Goal: Task Accomplishment & Management: Use online tool/utility

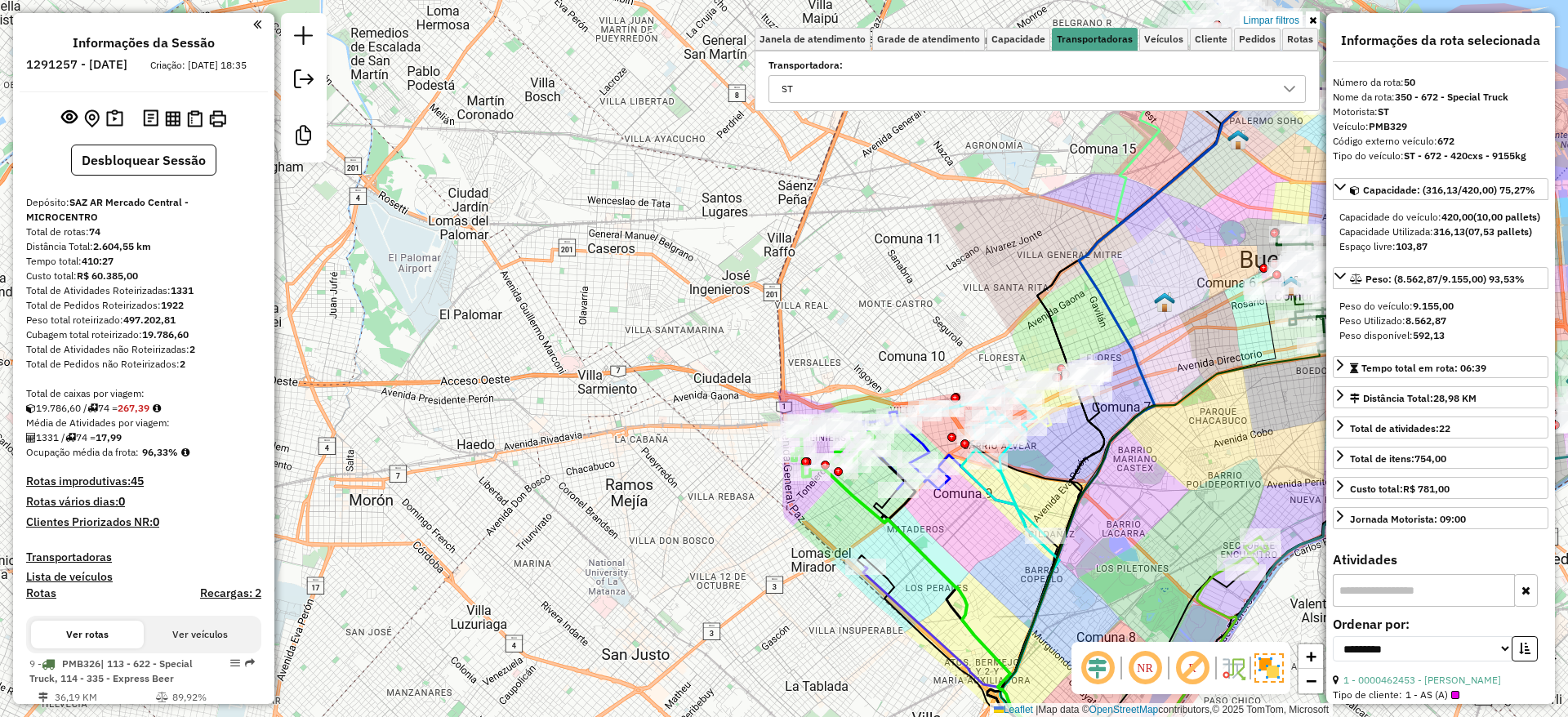
select select "**********"
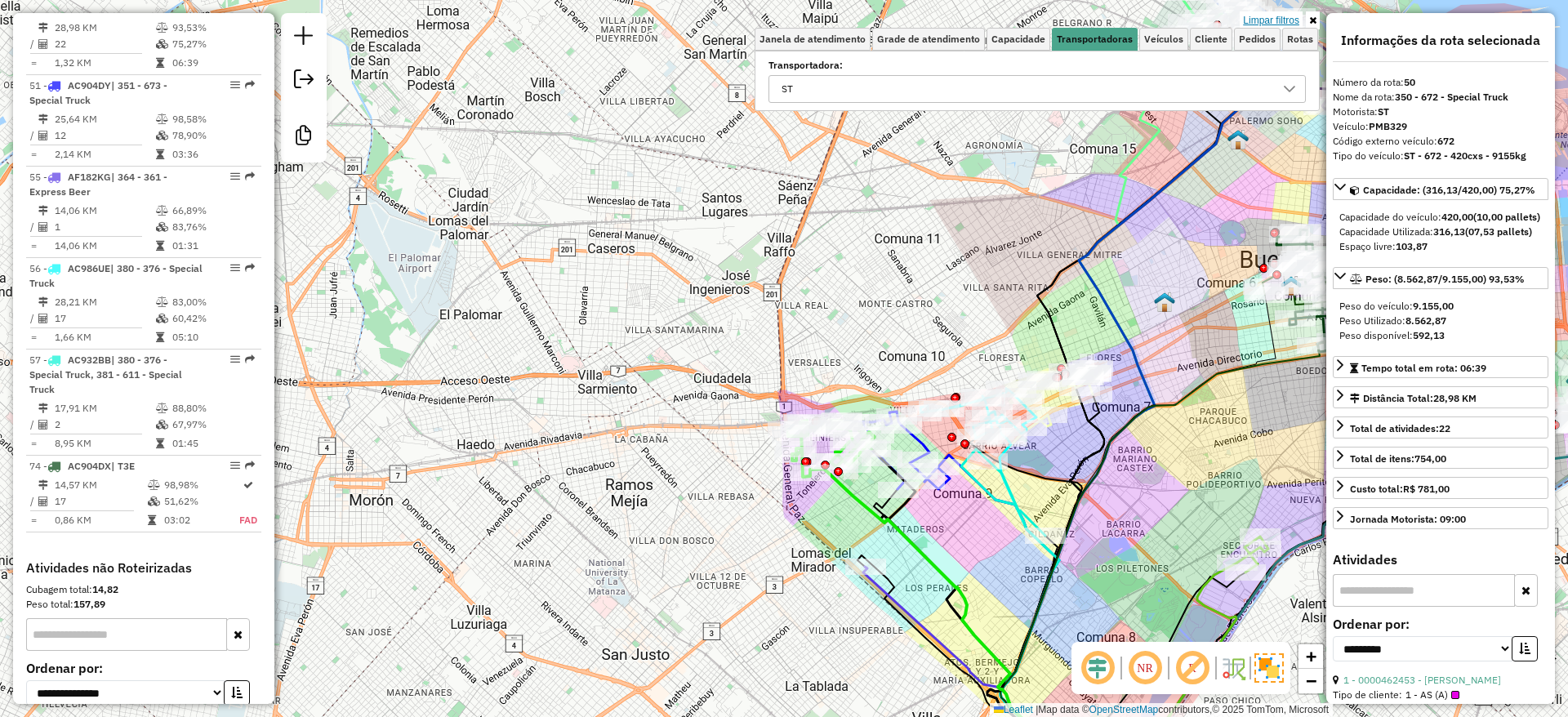
click at [1276, 15] on link "Limpar filtros" at bounding box center [1271, 21] width 63 height 18
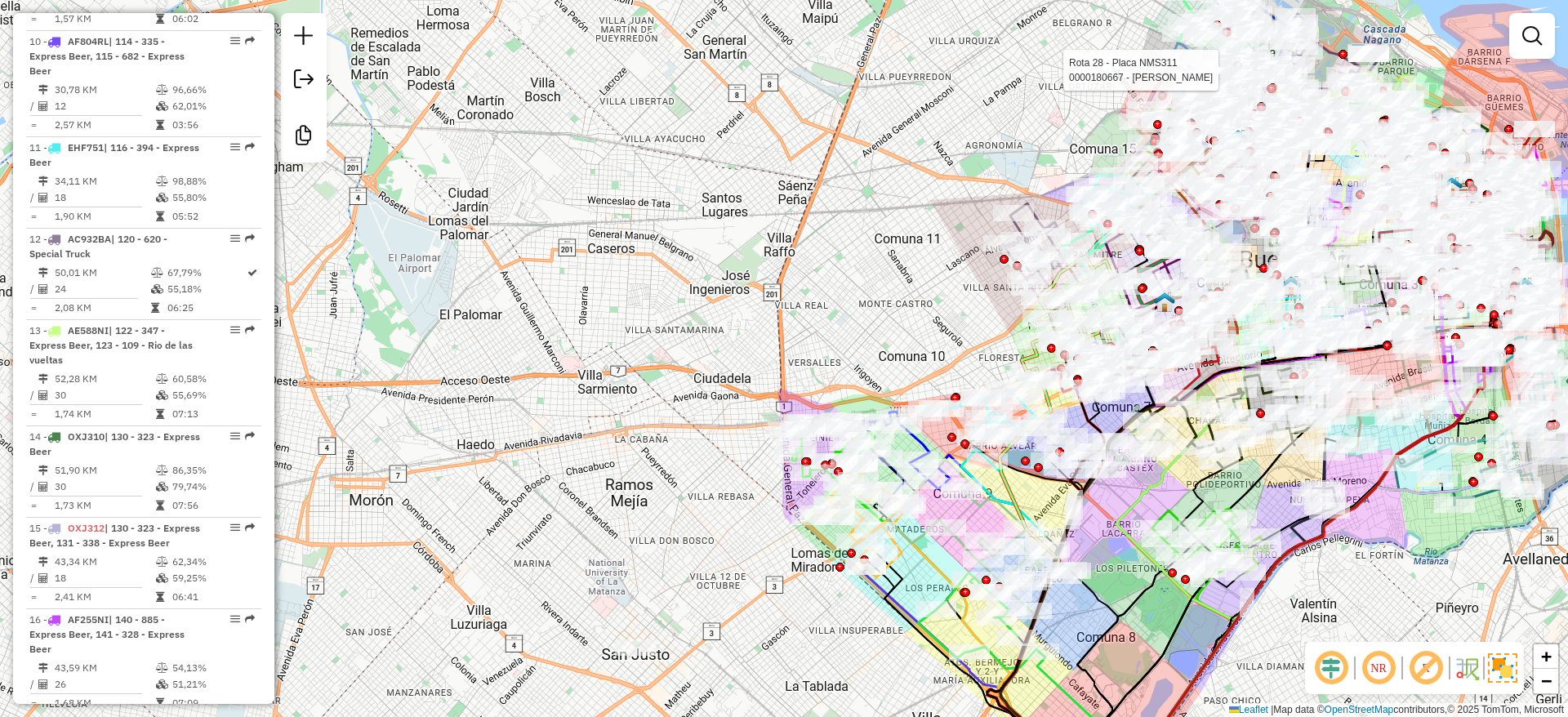
scroll to position [5419, 0]
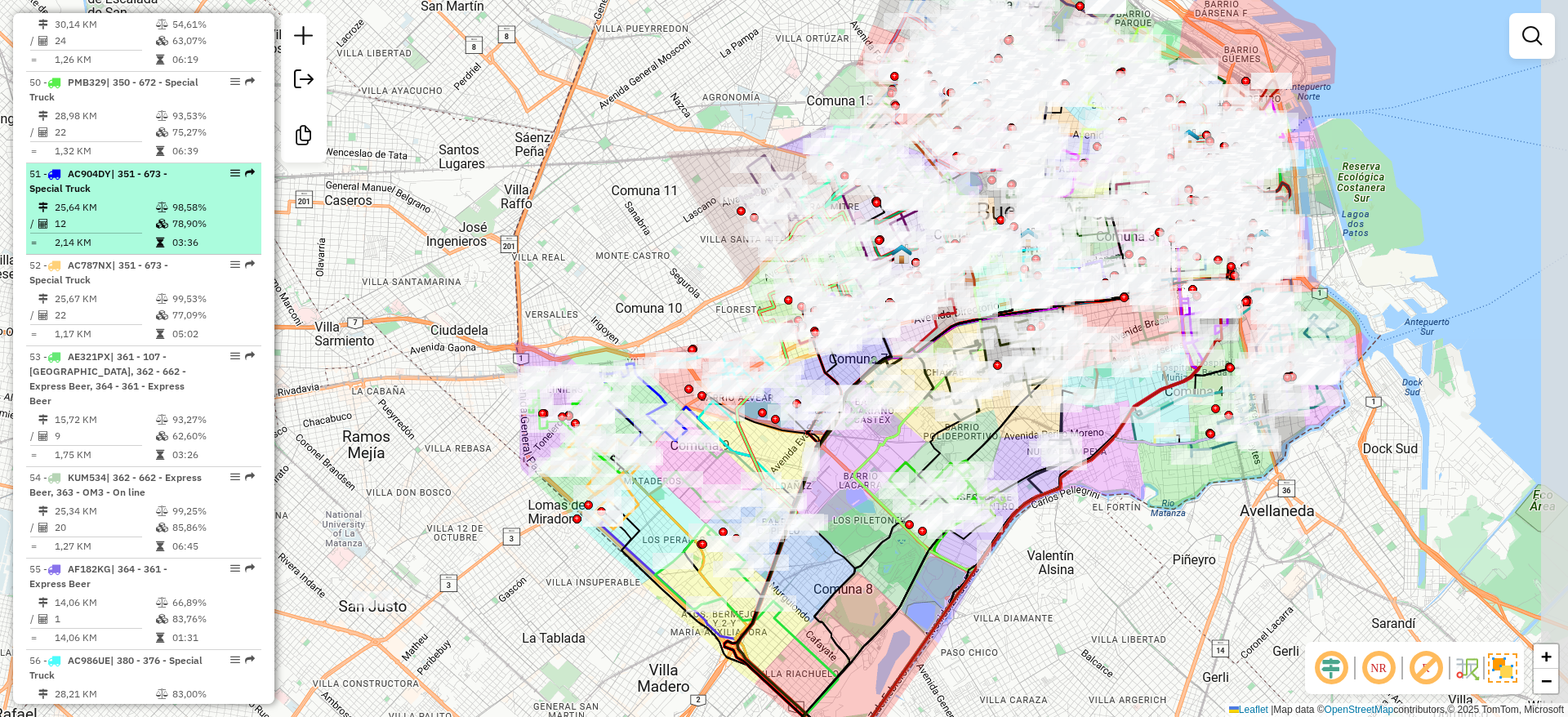
drag, startPoint x: 422, startPoint y: 174, endPoint x: 220, endPoint y: 158, distance: 202.6
click at [210, 157] on hb-router-mapa "Informações da Sessão 1291257 - [DATE] Criação: [DATE] 18:35 Desbloquear Sessão…" at bounding box center [784, 358] width 1568 height 717
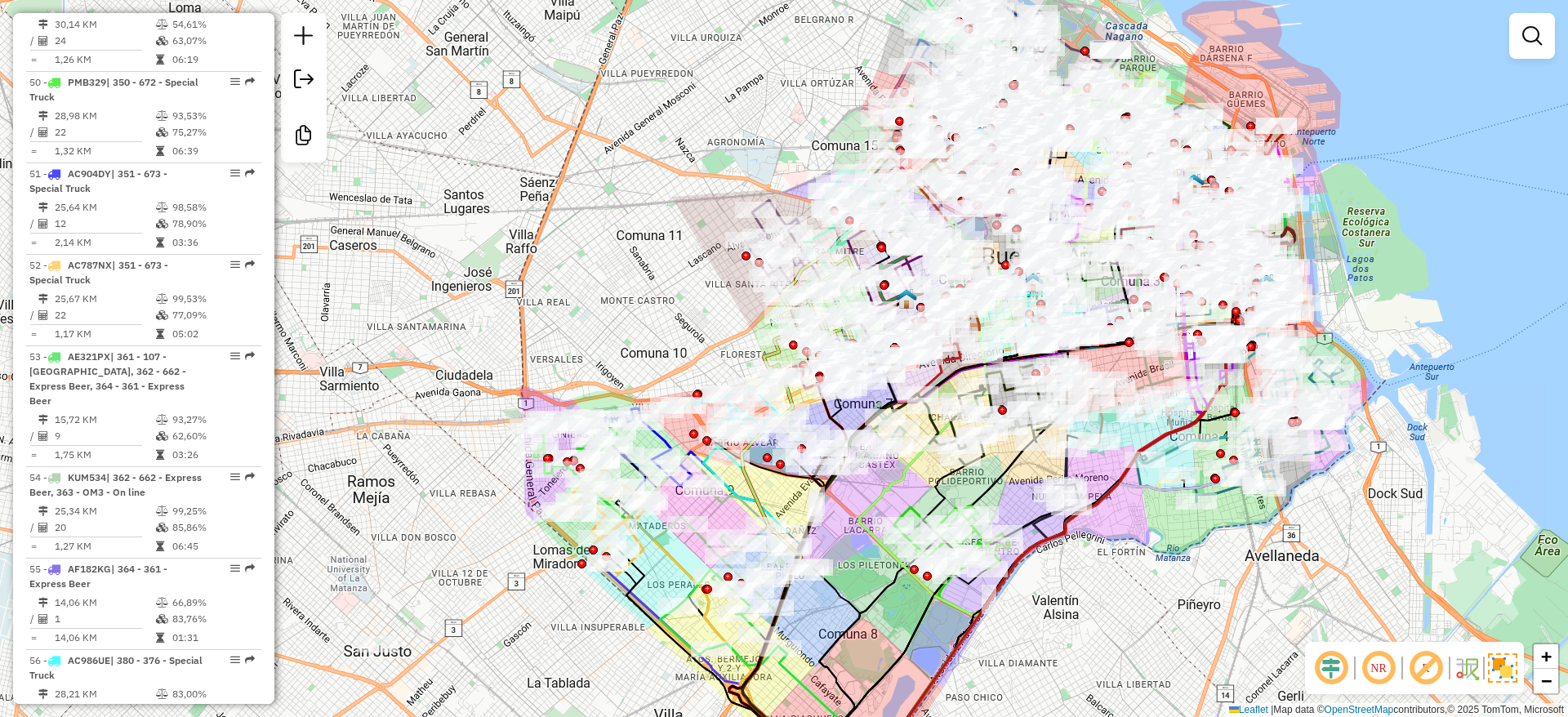
drag, startPoint x: 506, startPoint y: 215, endPoint x: 513, endPoint y: 262, distance: 47.5
click at [513, 262] on div "Janela de atendimento Grade de atendimento Capacidade Transportadoras Veículos …" at bounding box center [784, 358] width 1568 height 717
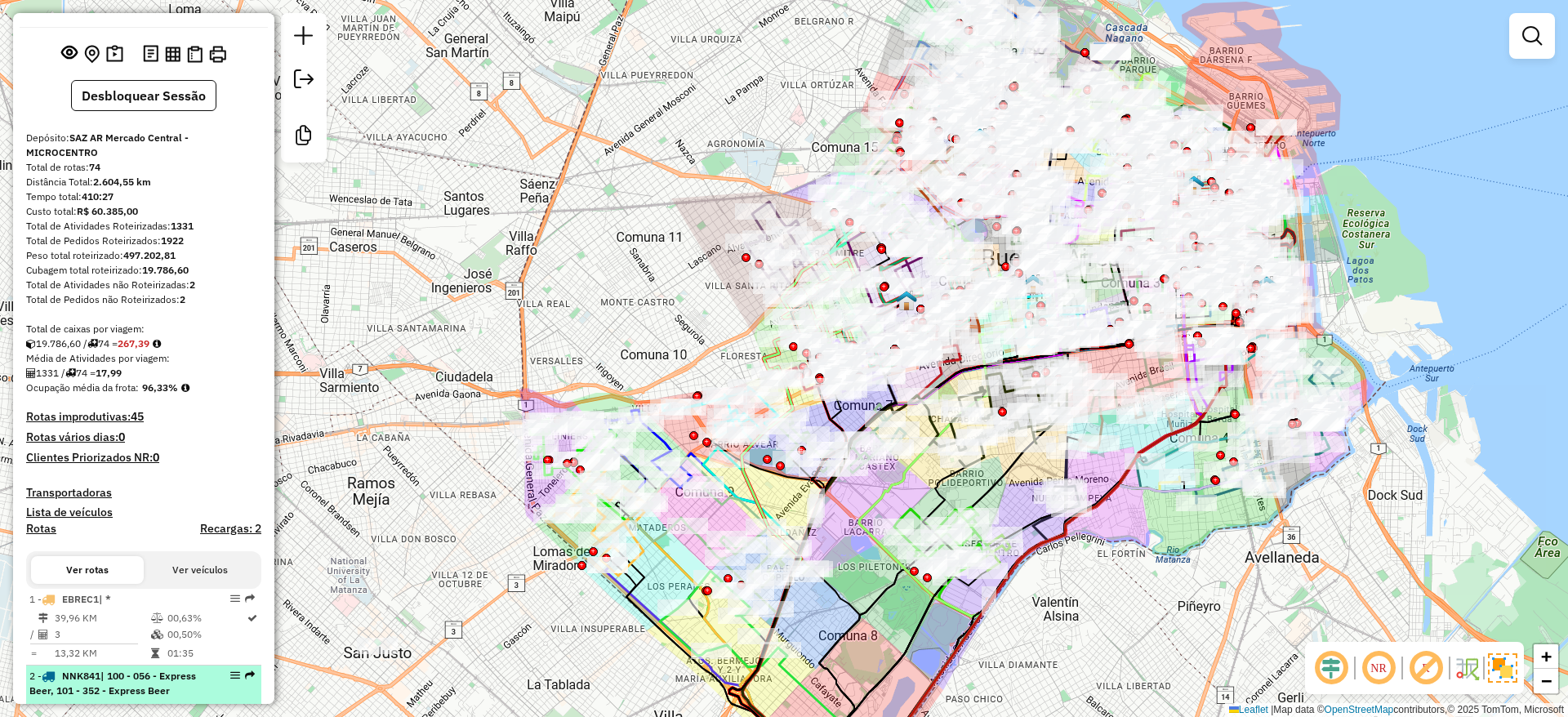
scroll to position [0, 0]
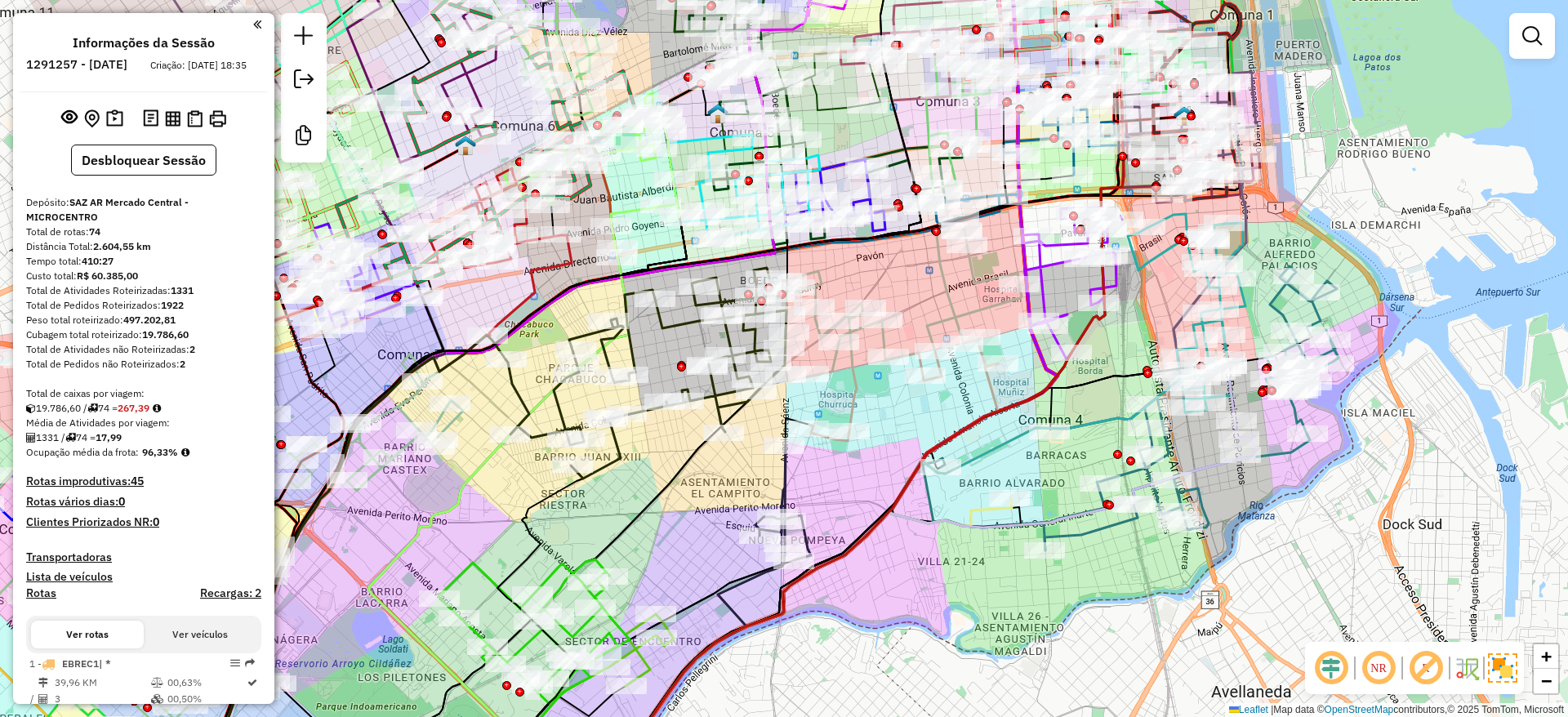
click at [1315, 309] on icon at bounding box center [1303, 350] width 73 height 167
select select "**********"
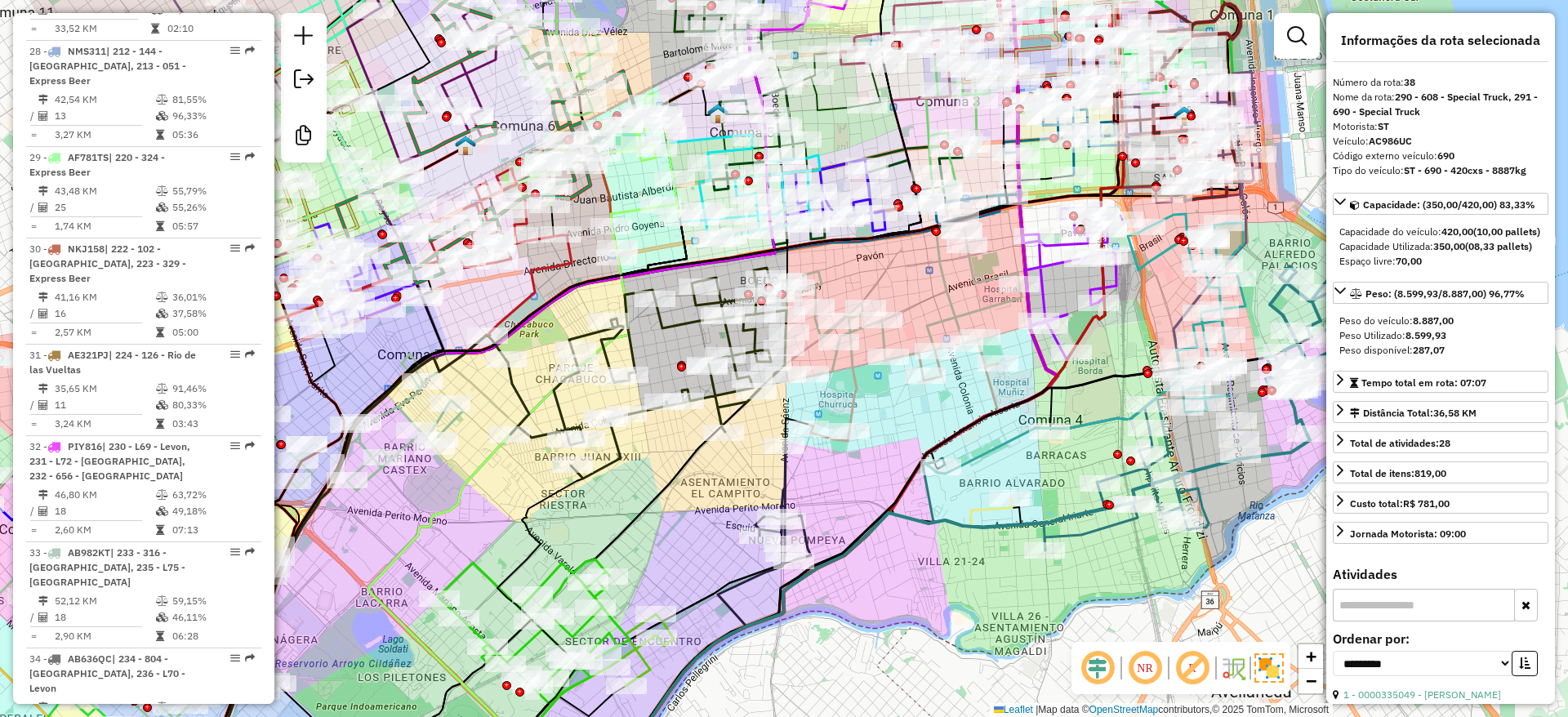
scroll to position [4247, 0]
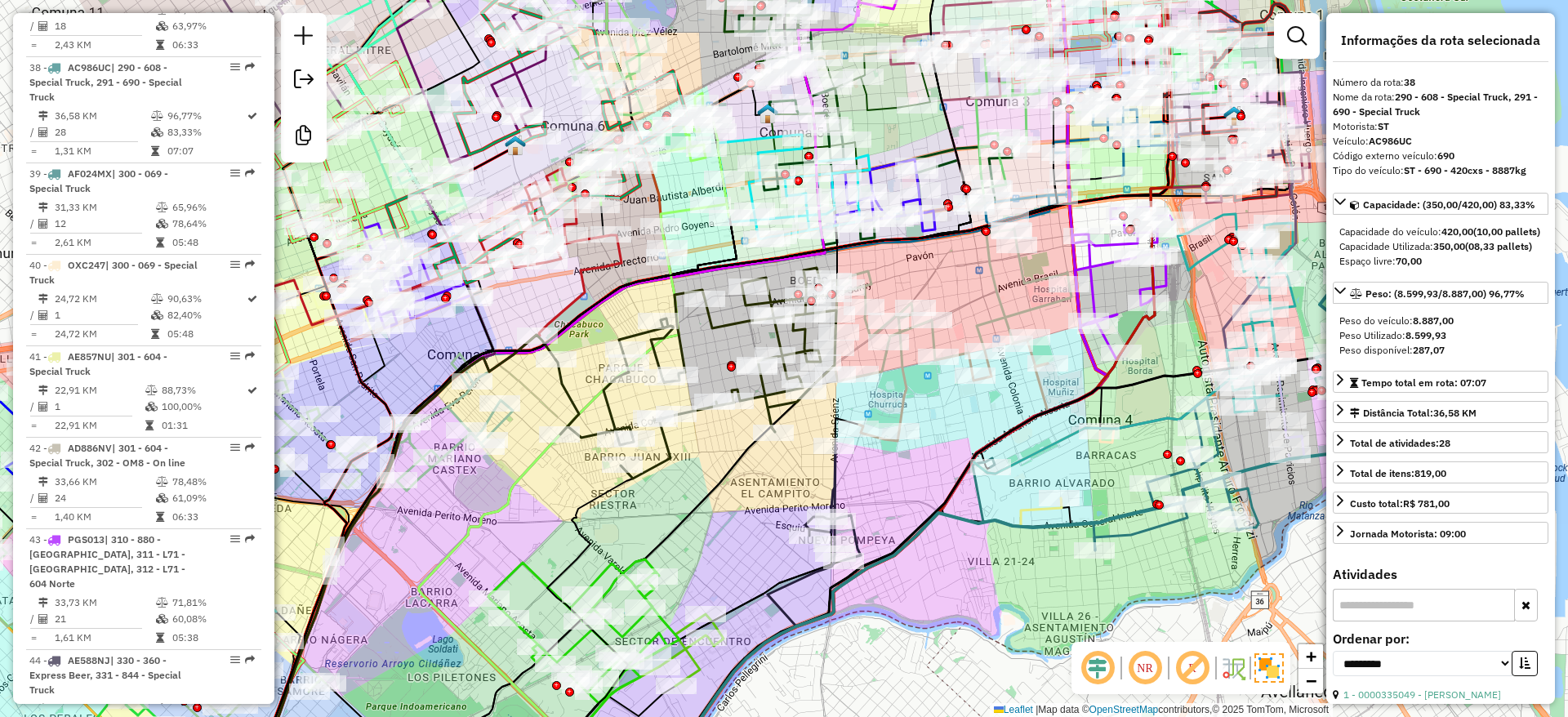
drag, startPoint x: 893, startPoint y: 409, endPoint x: 947, endPoint y: 408, distance: 54.0
click at [947, 408] on div "Janela de atendimento Grade de atendimento Capacidade Transportadoras Veículos …" at bounding box center [784, 358] width 1568 height 717
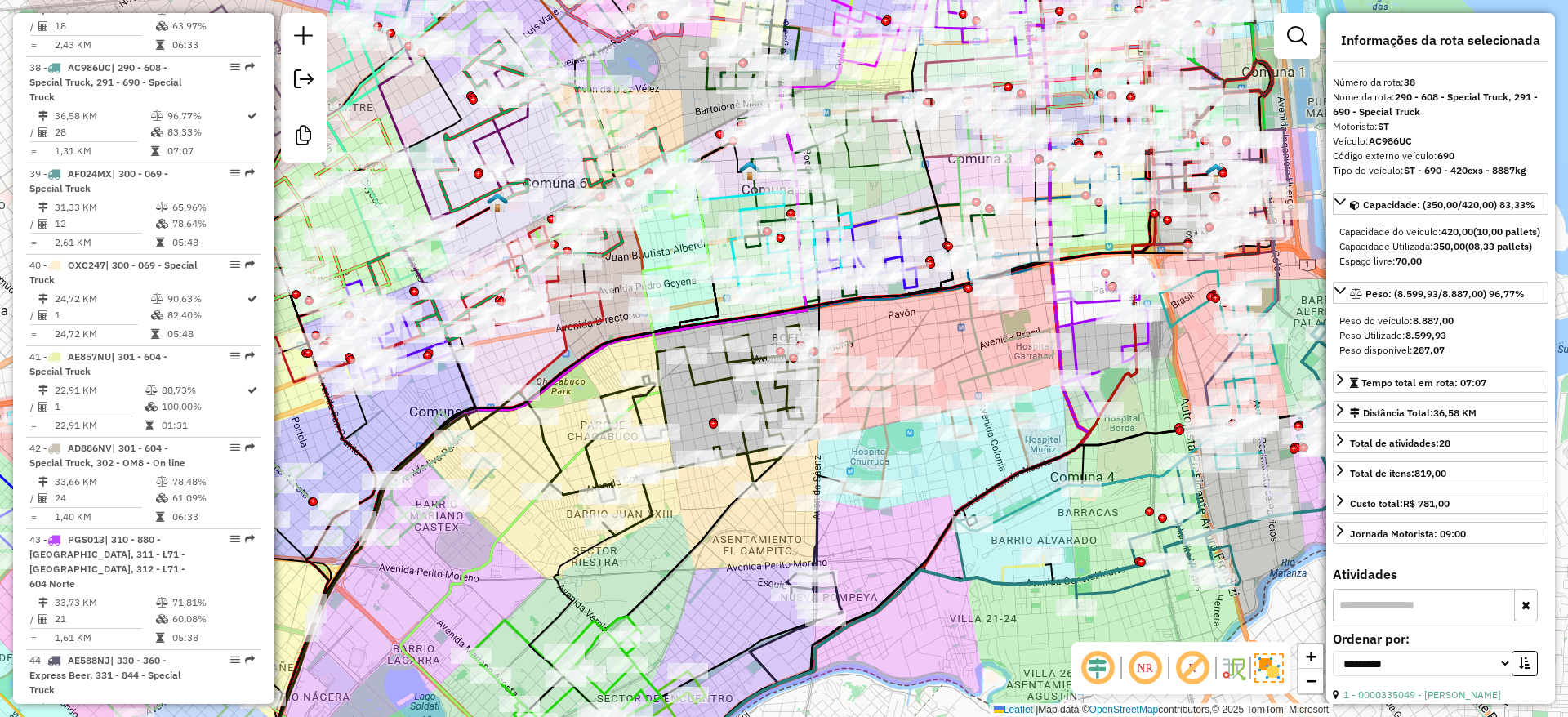
drag, startPoint x: 964, startPoint y: 421, endPoint x: 918, endPoint y: 498, distance: 89.7
click at [918, 508] on div "Janela de atendimento Grade de atendimento Capacidade Transportadoras Veículos …" at bounding box center [784, 358] width 1568 height 717
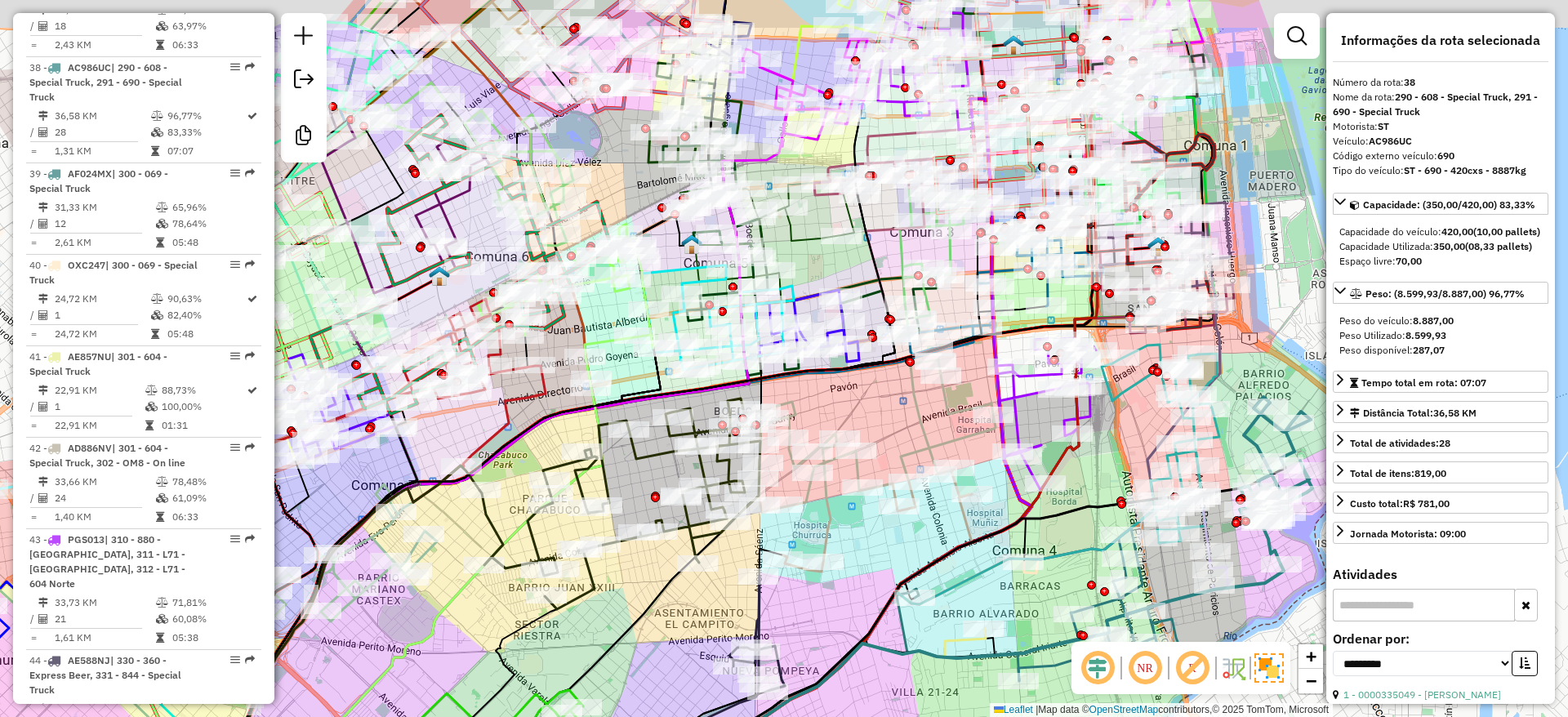
drag, startPoint x: 934, startPoint y: 360, endPoint x: 896, endPoint y: 410, distance: 62.8
click at [896, 410] on div "Janela de atendimento Grade de atendimento Capacidade Transportadoras Veículos …" at bounding box center [784, 358] width 1568 height 717
